Goal: Subscribe to service/newsletter

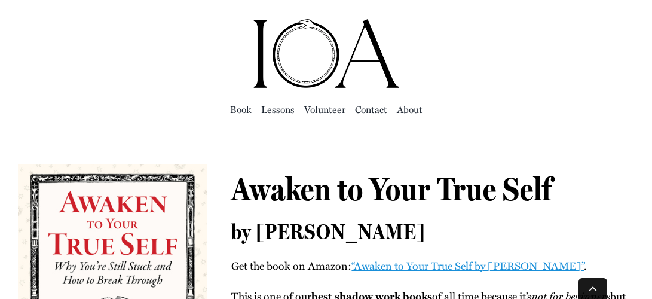
scroll to position [2655, 0]
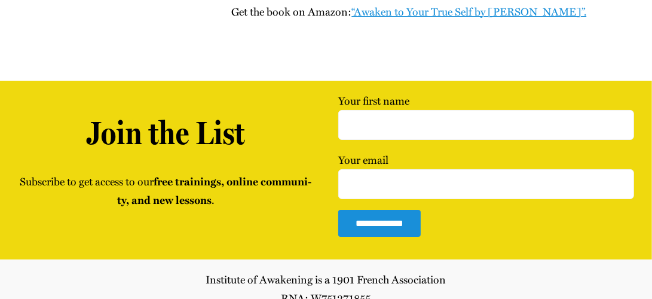
scroll to position [2917, 0]
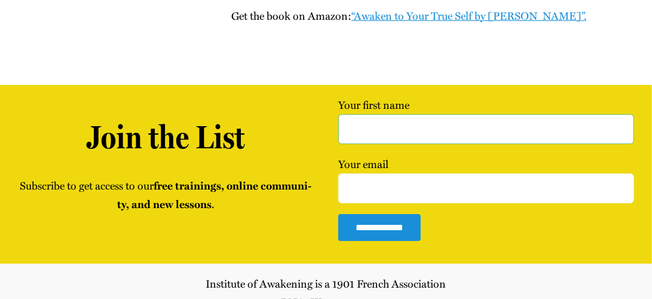
click at [346, 114] on input "Your first name" at bounding box center [486, 129] width 296 height 30
type input "Victoria Eubanks"
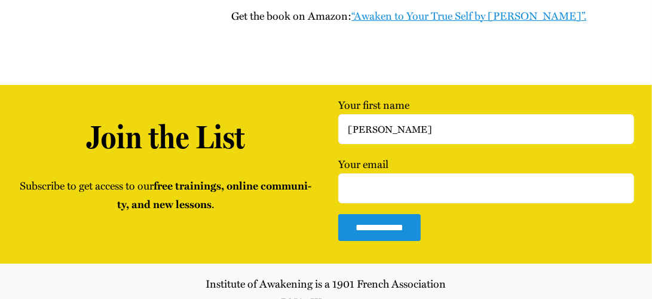
type input "victoriaeubanks9@gmail.com"
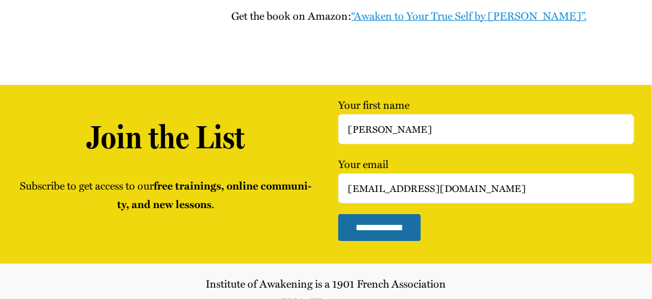
click at [385, 214] on input "**********" at bounding box center [379, 227] width 82 height 27
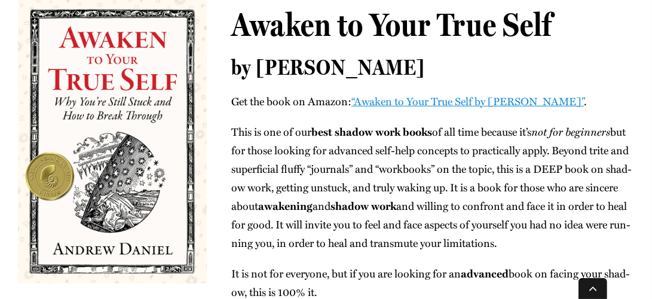
scroll to position [185, 0]
